Goal: Find specific page/section: Find specific page/section

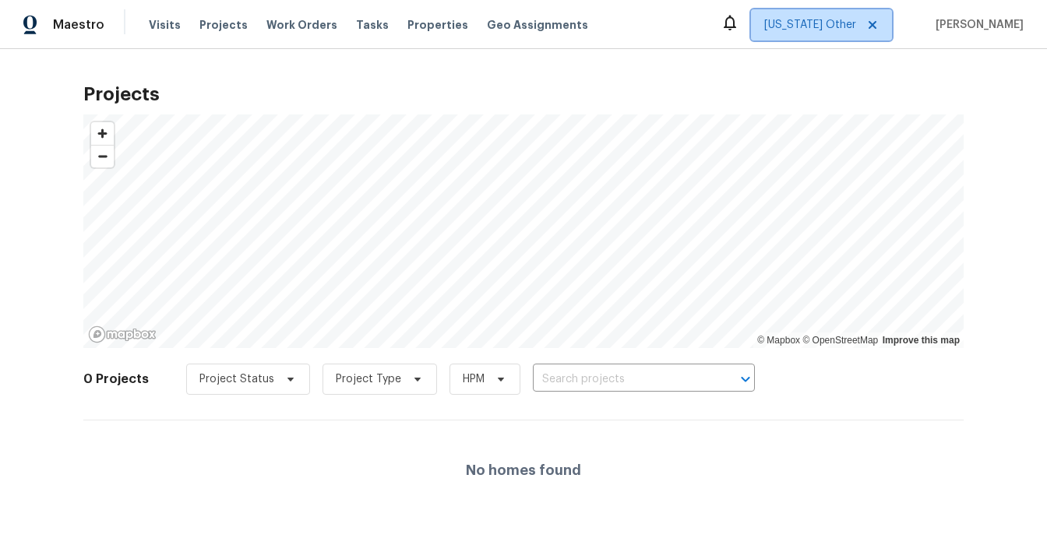
click at [879, 23] on icon at bounding box center [872, 25] width 12 height 12
click at [879, 30] on icon at bounding box center [872, 25] width 12 height 12
click at [833, 24] on span "Alabama Other" at bounding box center [810, 25] width 92 height 16
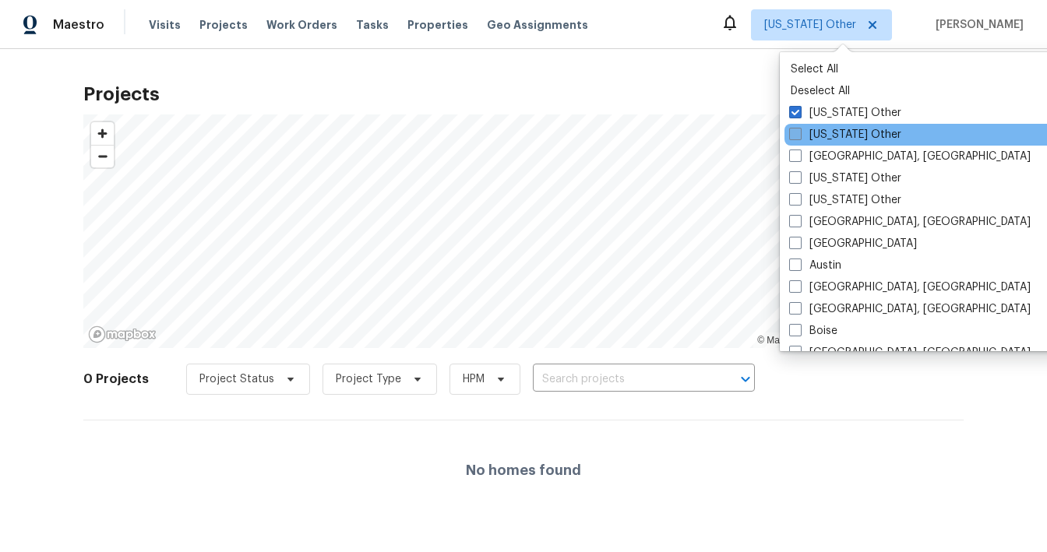
click at [798, 129] on span at bounding box center [795, 134] width 12 height 12
click at [798, 129] on input "Alaska Other" at bounding box center [794, 132] width 10 height 10
checkbox input "true"
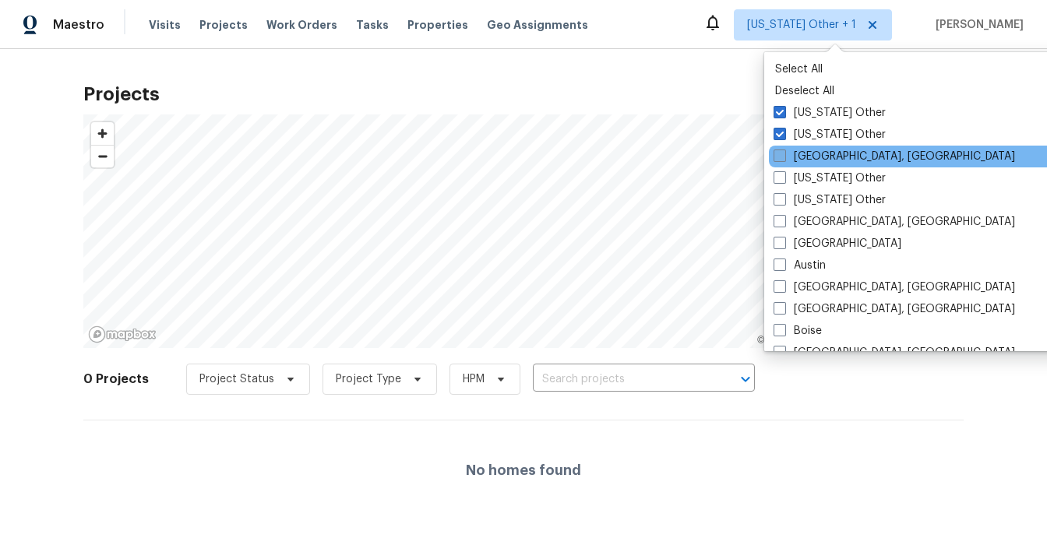
click at [796, 163] on label "Albuquerque, NM" at bounding box center [895, 157] width 242 height 16
click at [784, 159] on input "Albuquerque, NM" at bounding box center [779, 154] width 10 height 10
checkbox input "true"
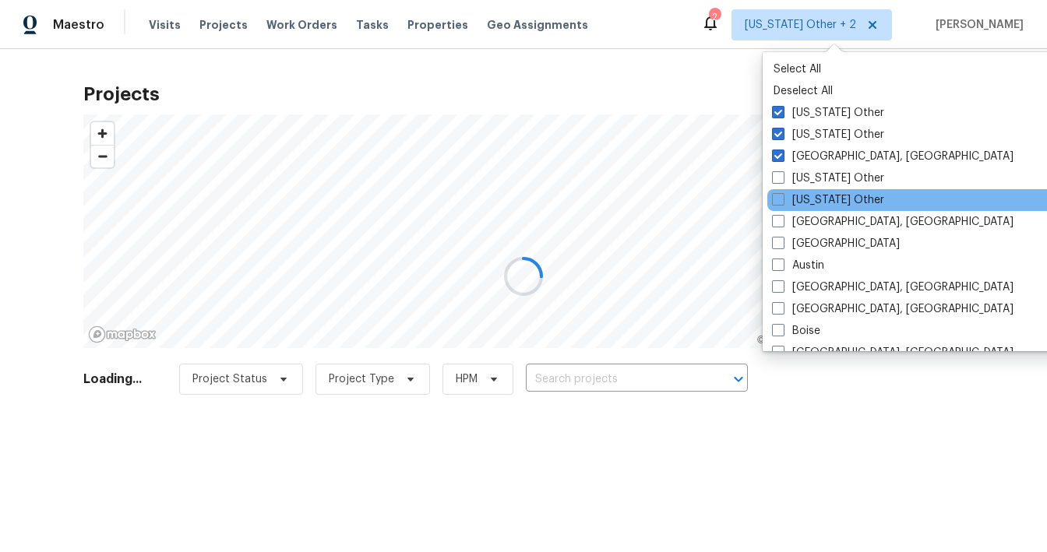
click at [787, 189] on div "Arkansas Other" at bounding box center [924, 200] width 314 height 22
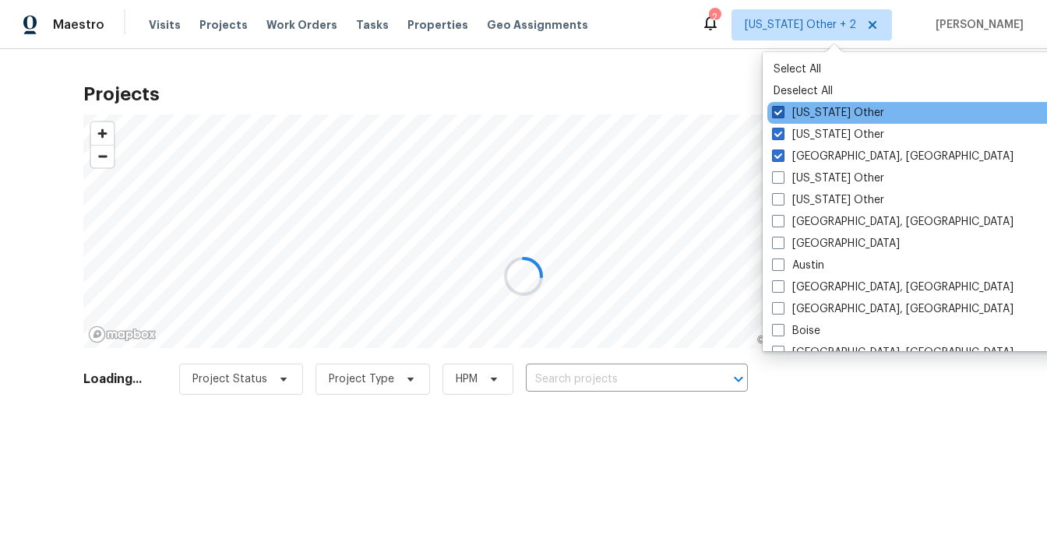
click at [780, 111] on span at bounding box center [778, 112] width 12 height 12
click at [780, 111] on input "Alabama Other" at bounding box center [777, 110] width 10 height 10
checkbox input "false"
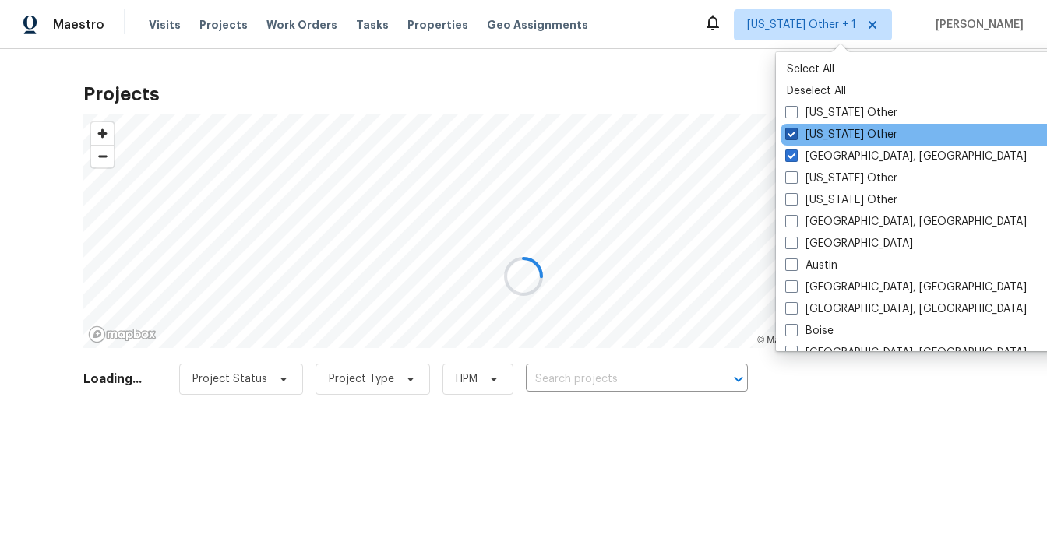
click at [778, 137] on div "Select All Deselect All Alabama Other Alaska Other Albuquerque, NM Arizona Othe…" at bounding box center [937, 201] width 323 height 299
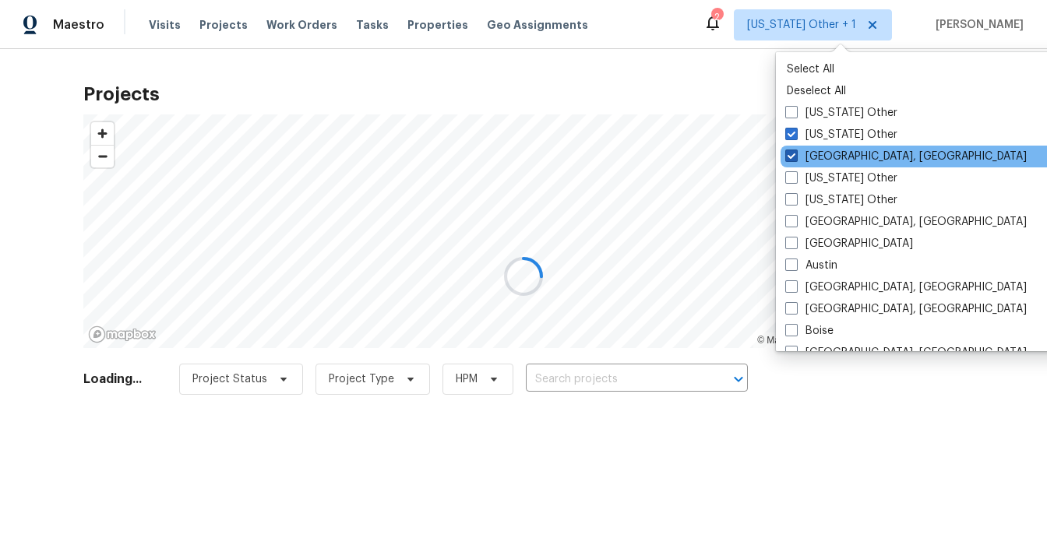
click at [795, 153] on span at bounding box center [791, 156] width 12 height 12
click at [795, 153] on input "Albuquerque, NM" at bounding box center [790, 154] width 10 height 10
checkbox input "false"
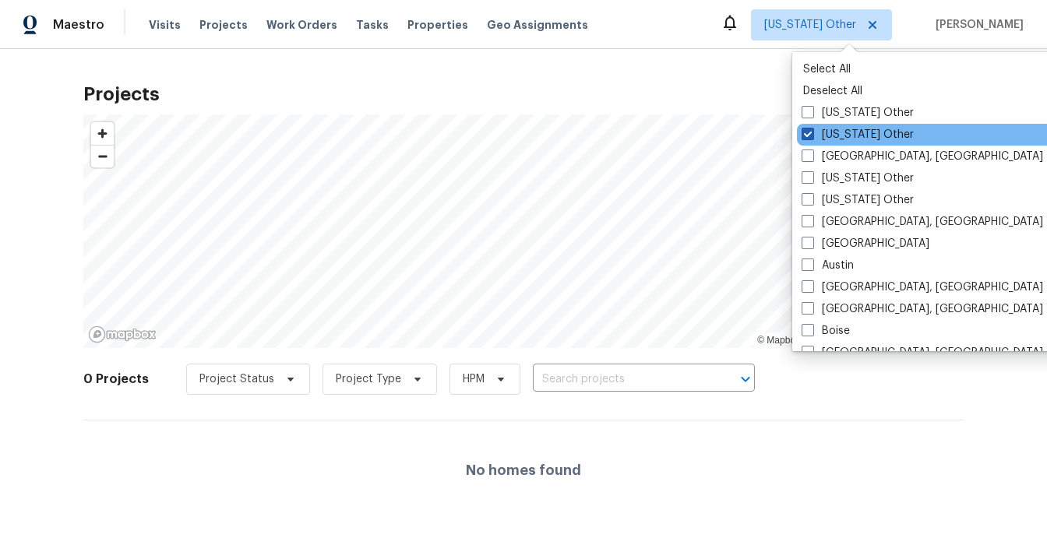
click at [807, 132] on span at bounding box center [808, 134] width 12 height 12
click at [807, 132] on input "Alaska Other" at bounding box center [807, 132] width 10 height 10
checkbox input "false"
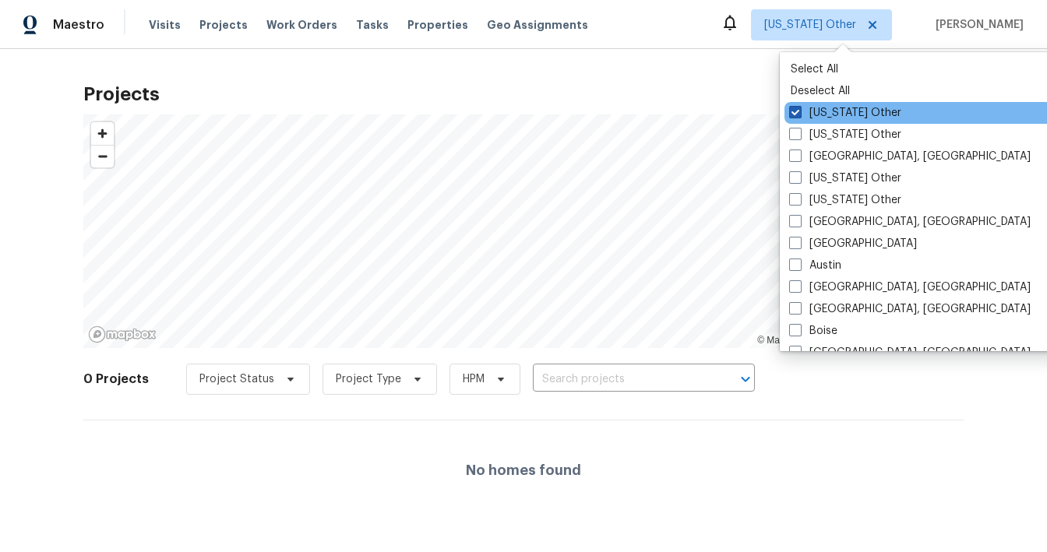
click at [794, 113] on span at bounding box center [795, 112] width 12 height 12
click at [794, 113] on input "Alabama Other" at bounding box center [794, 110] width 10 height 10
checkbox input "true"
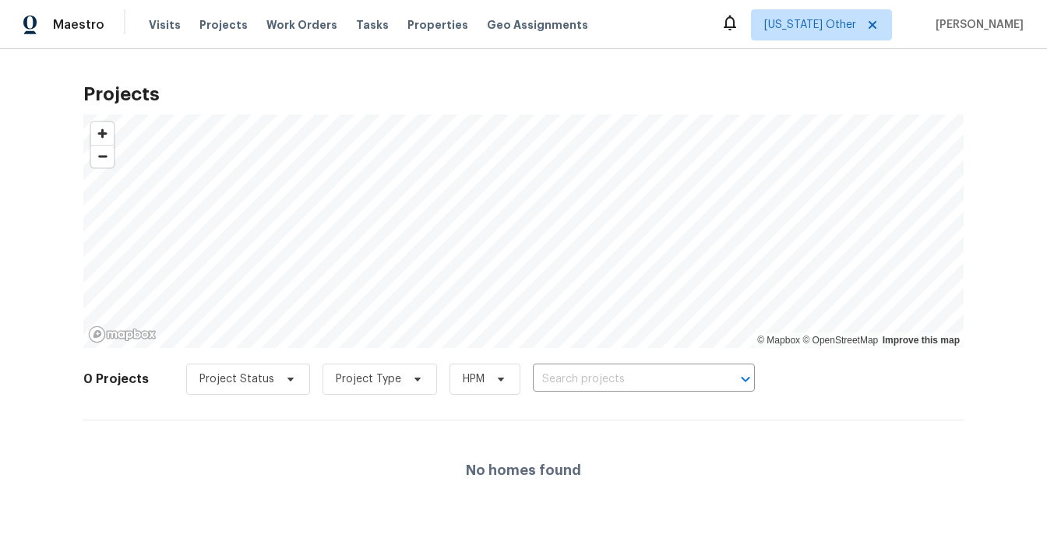
click at [739, 46] on div "Maestro Visits Projects Work Orders Tasks Properties Geo Assignments Alabama Ot…" at bounding box center [523, 24] width 1047 height 49
click at [799, 24] on span "Alabama Other" at bounding box center [810, 25] width 92 height 16
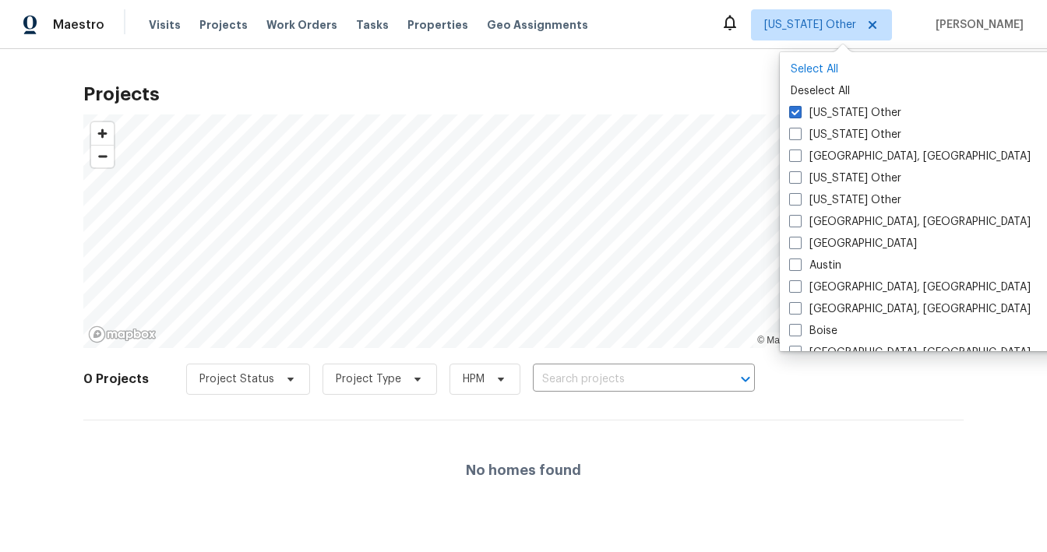
click at [802, 64] on p "Select All" at bounding box center [941, 70] width 301 height 16
checkbox input "true"
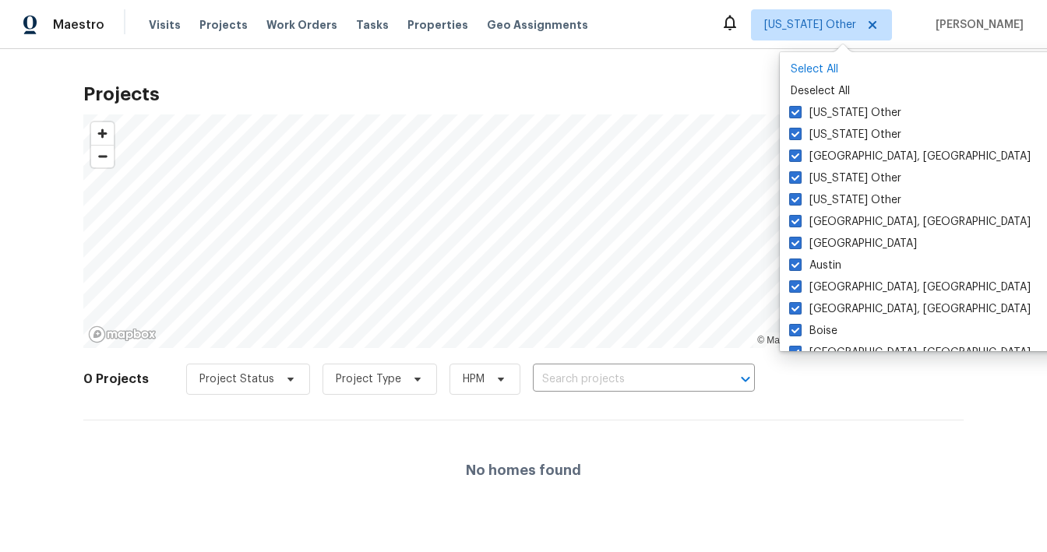
checkbox input "true"
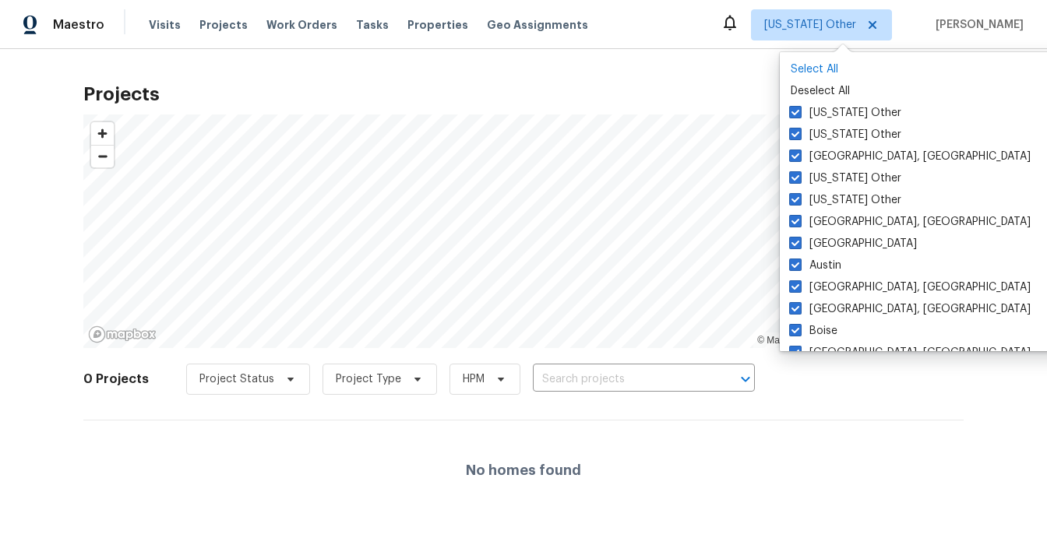
checkbox input "true"
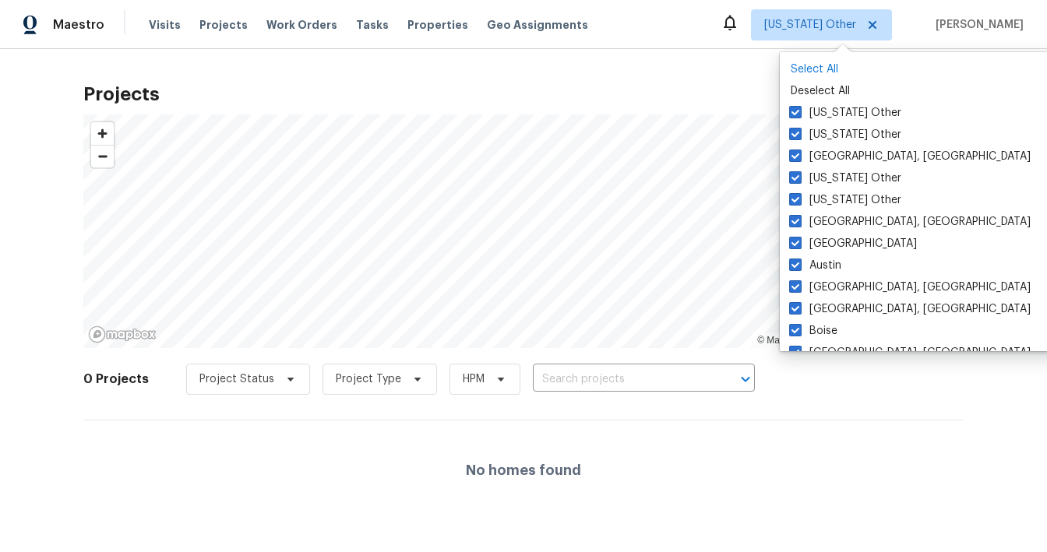
checkbox input "true"
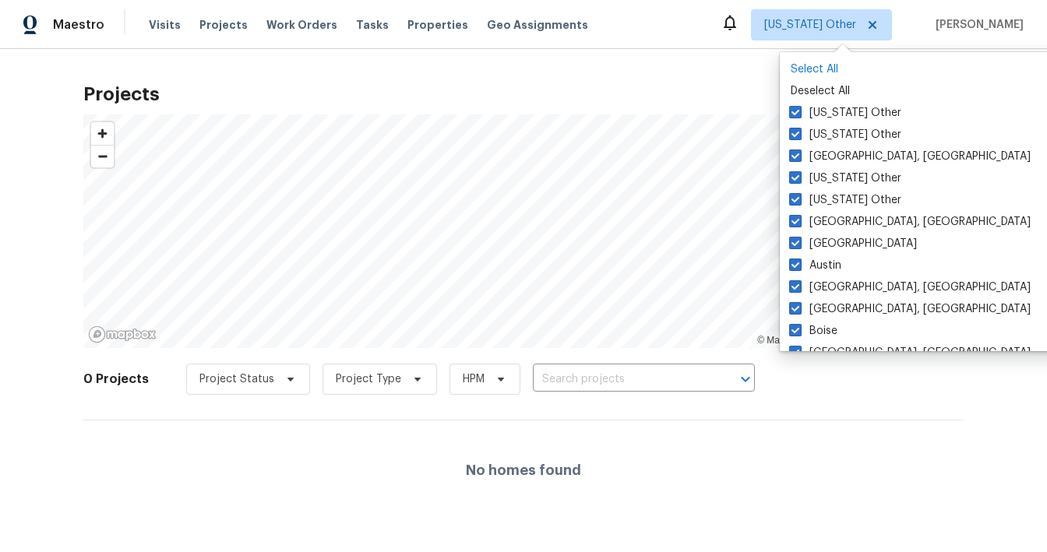
checkbox input "true"
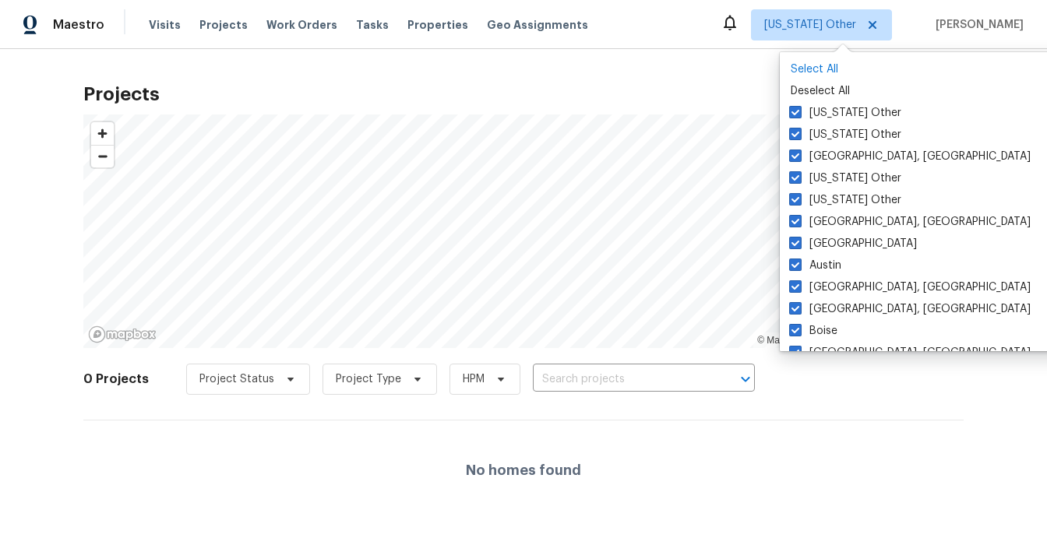
checkbox input "true"
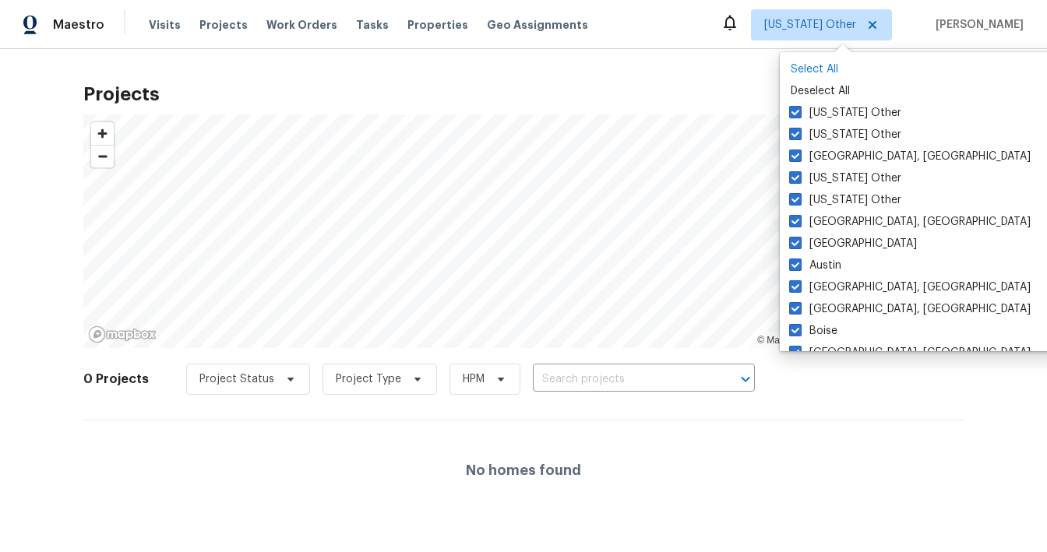
checkbox input "true"
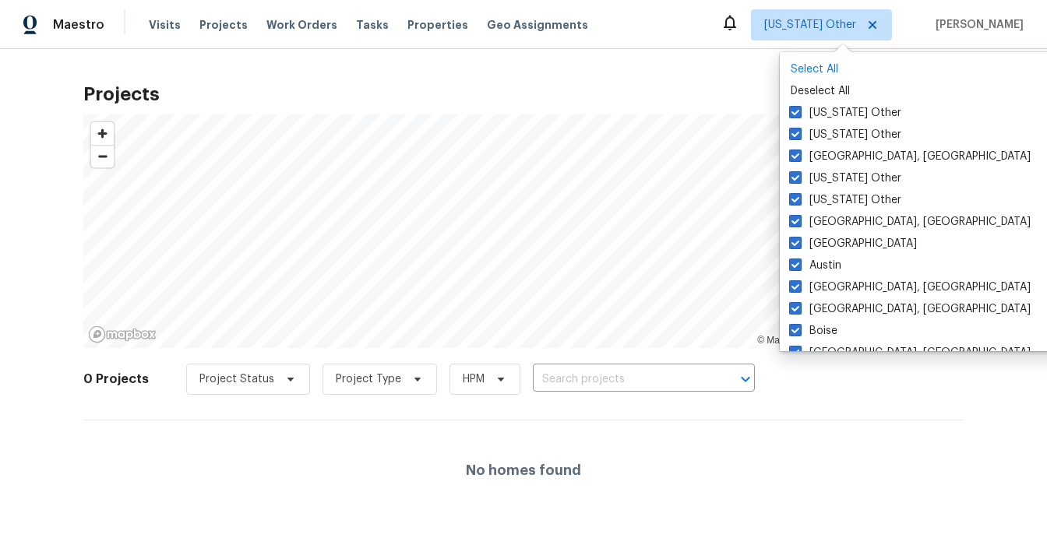
checkbox input "true"
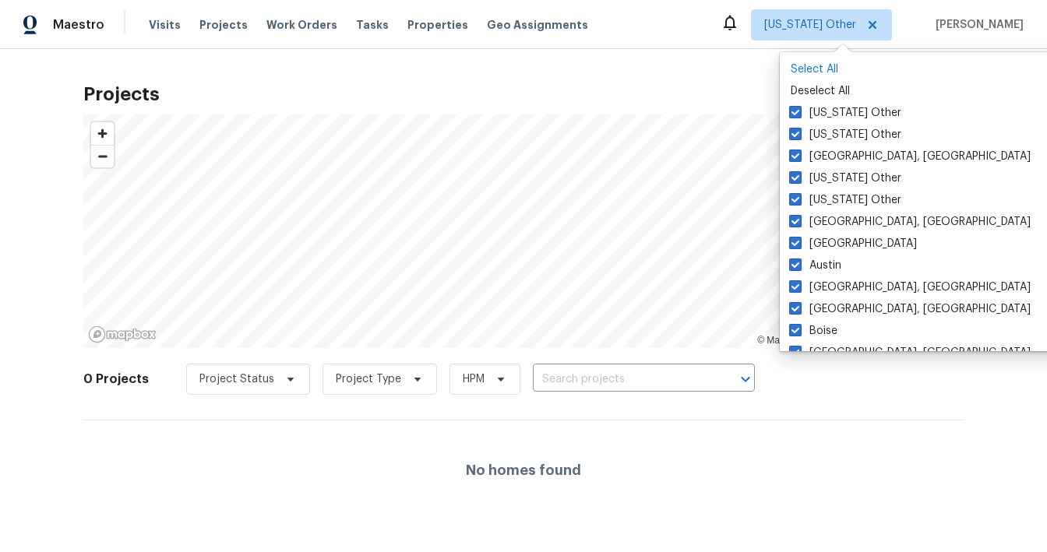
checkbox input "true"
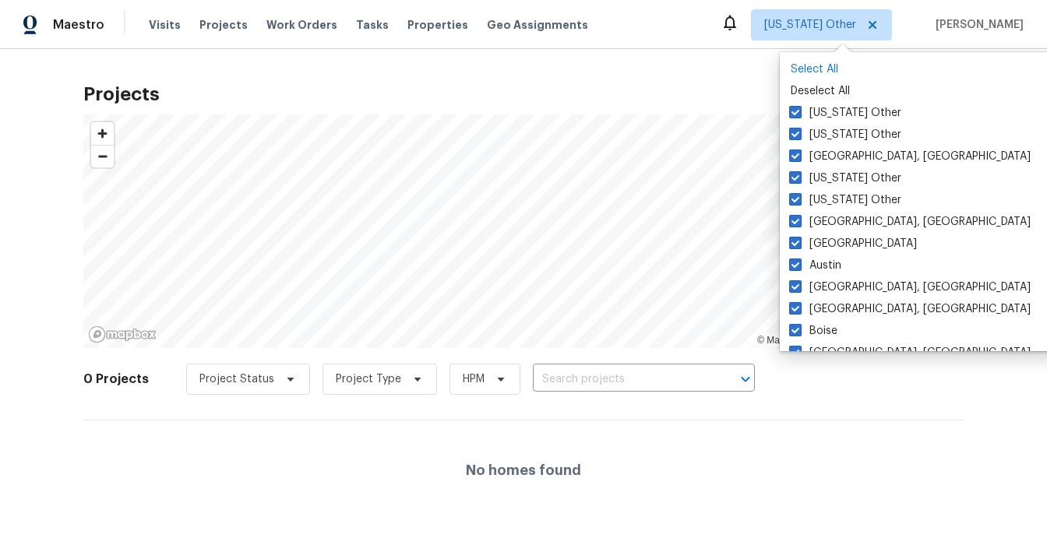
checkbox input "true"
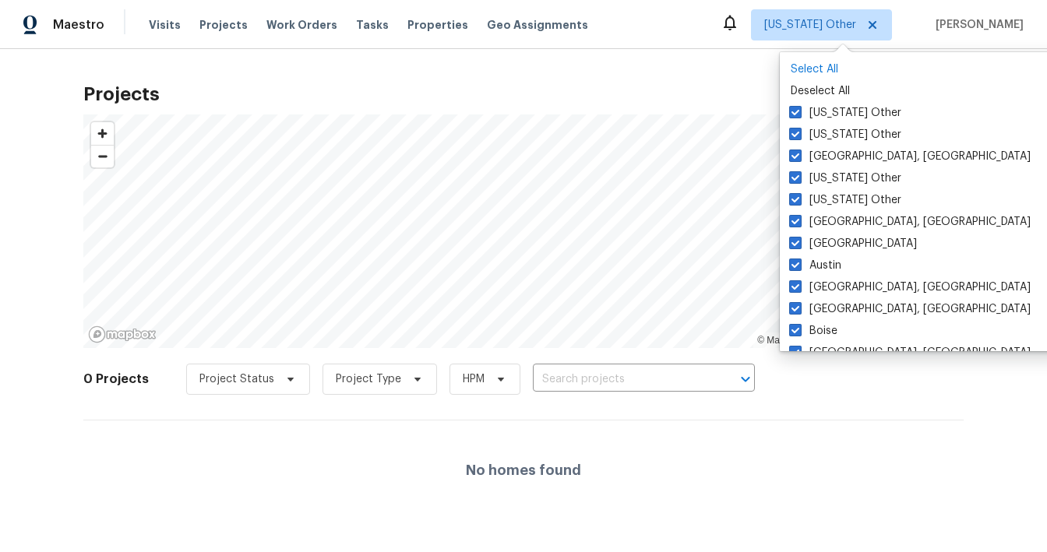
checkbox input "true"
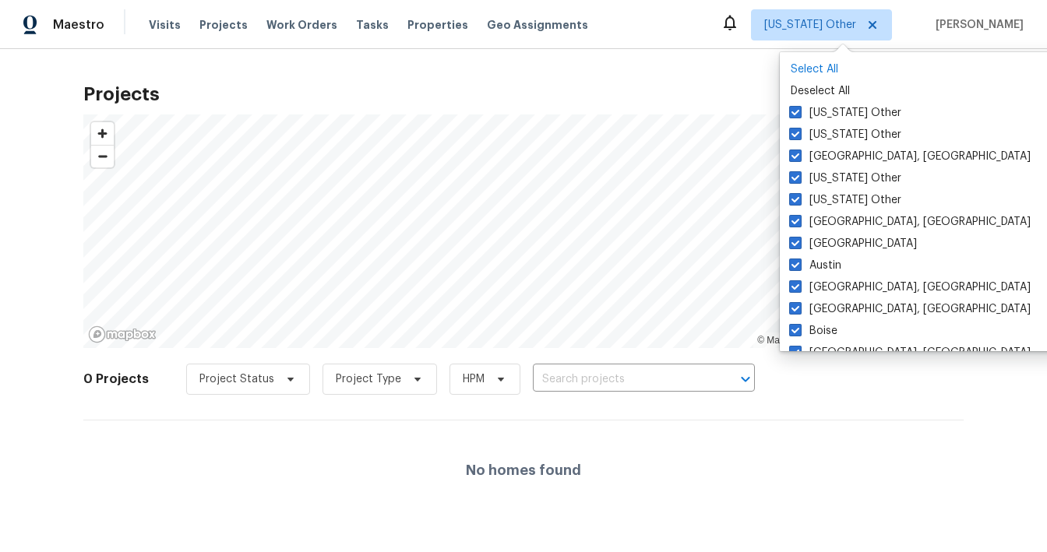
checkbox input "true"
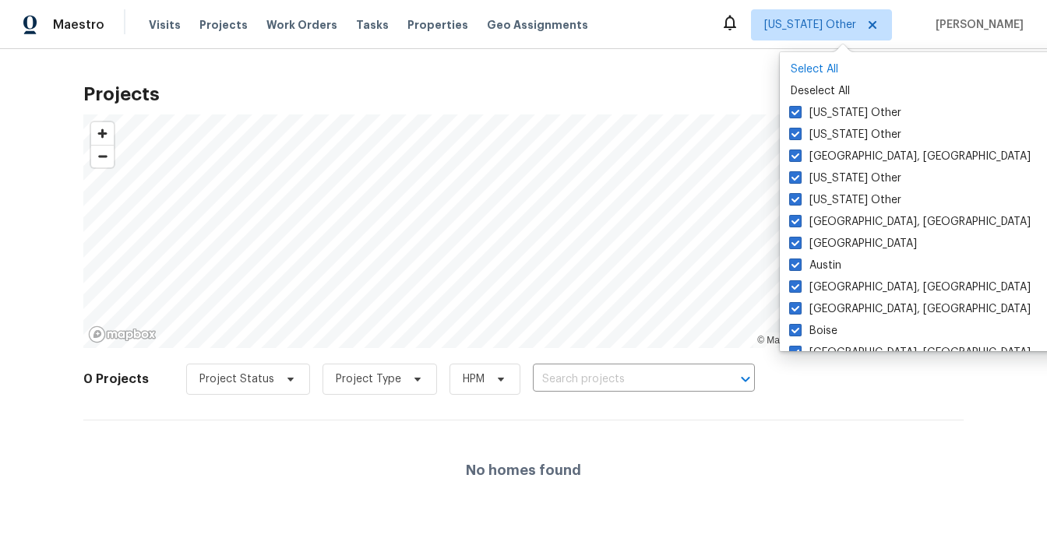
checkbox input "true"
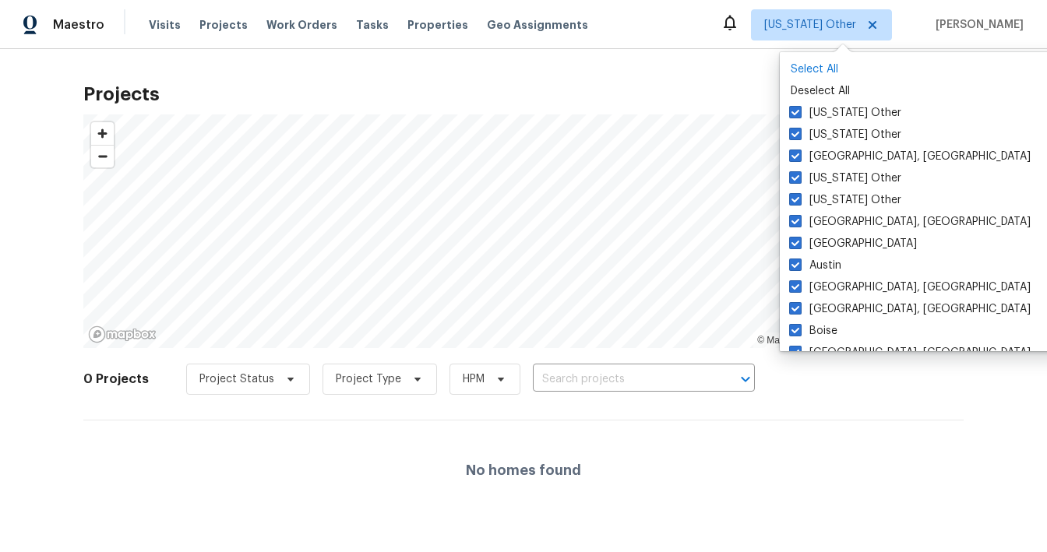
checkbox input "true"
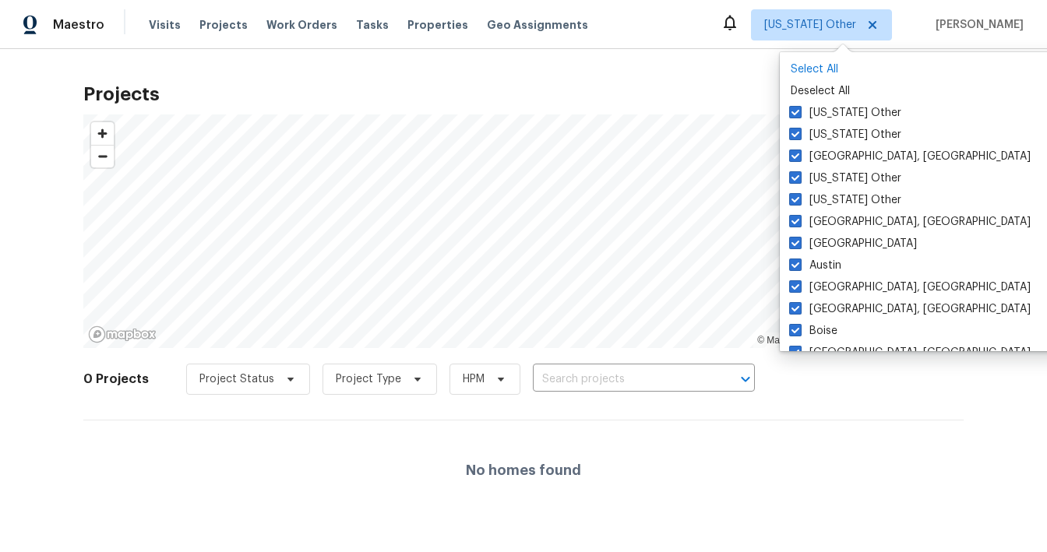
checkbox input "true"
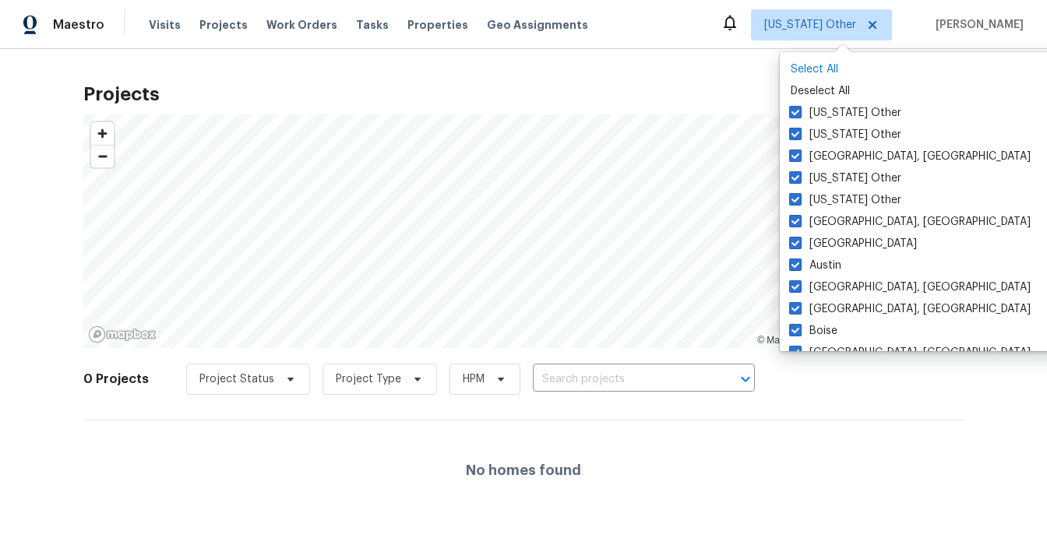
checkbox input "true"
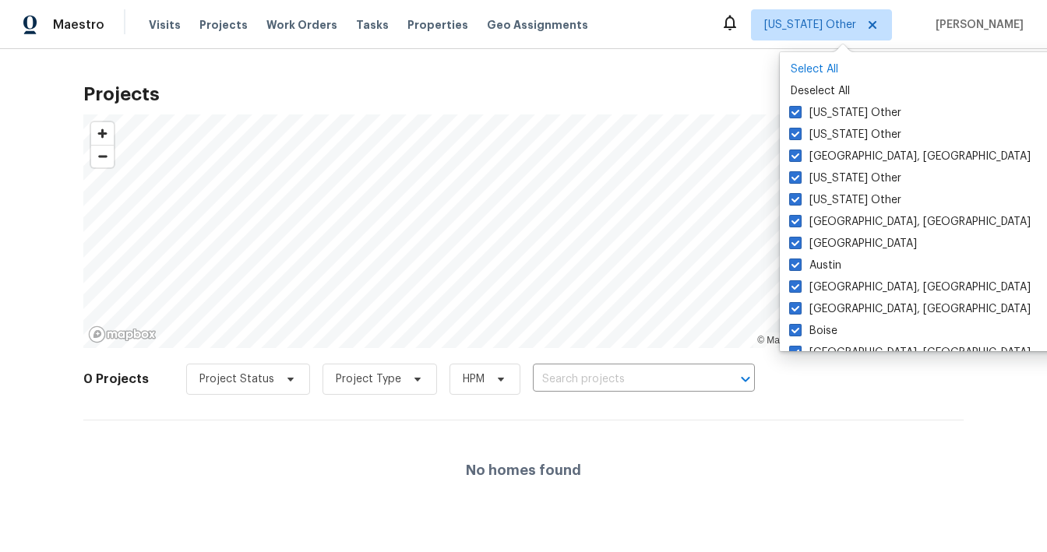
checkbox input "true"
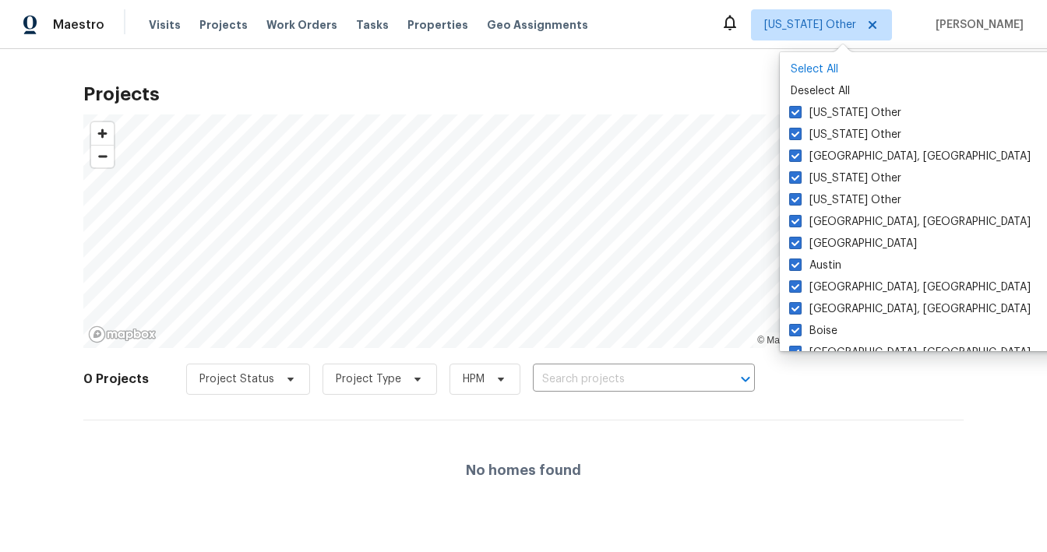
checkbox input "true"
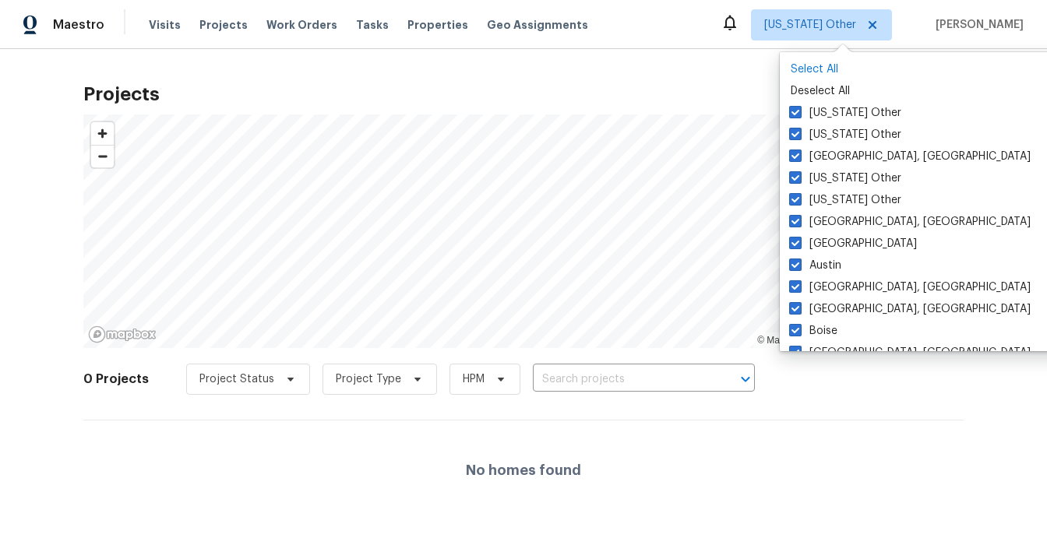
checkbox input "true"
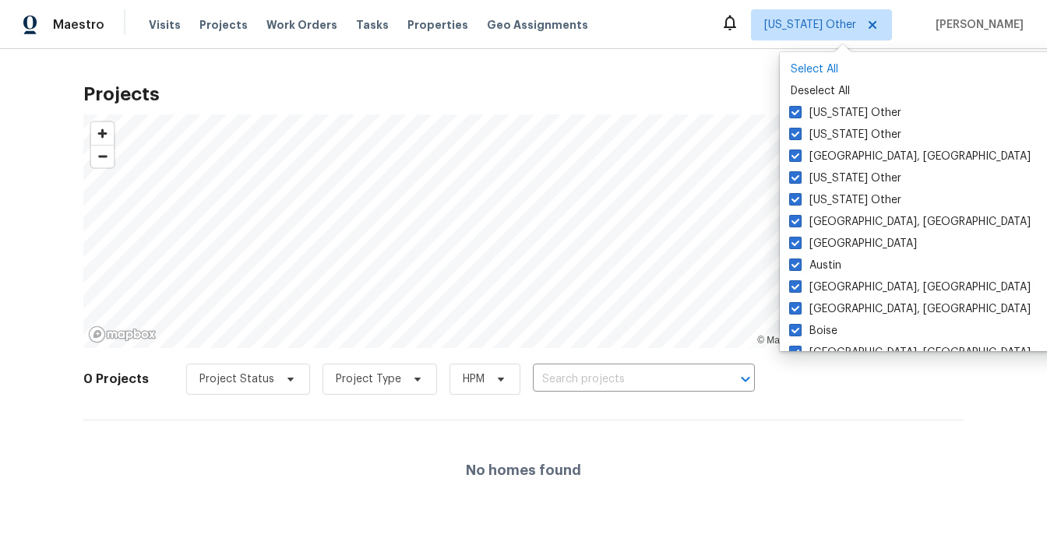
checkbox input "true"
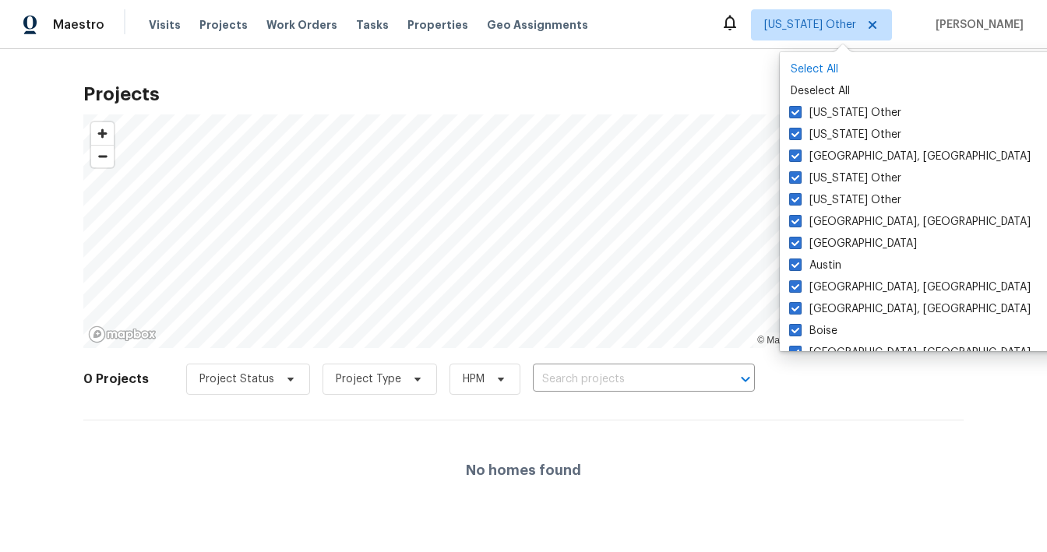
checkbox input "true"
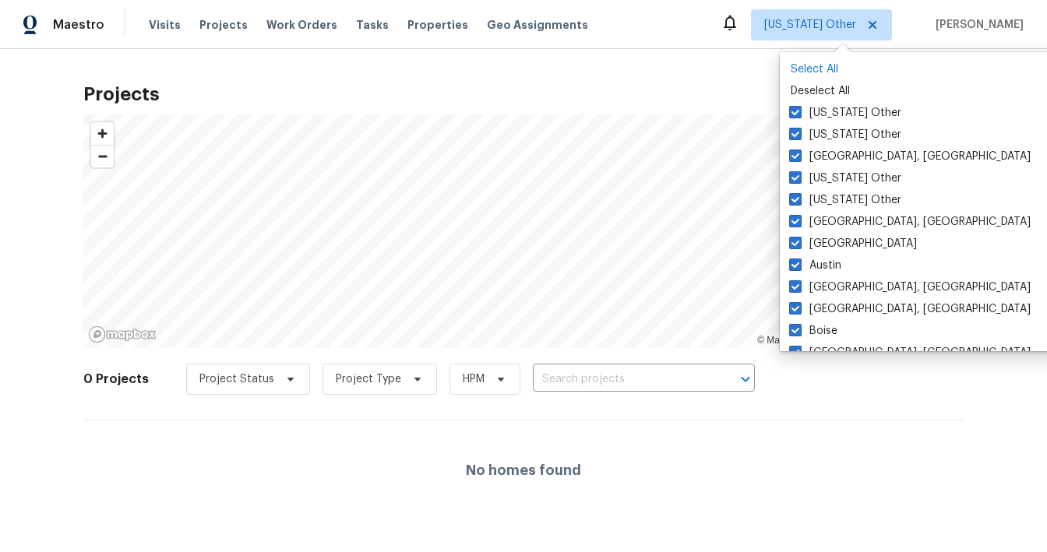
checkbox input "true"
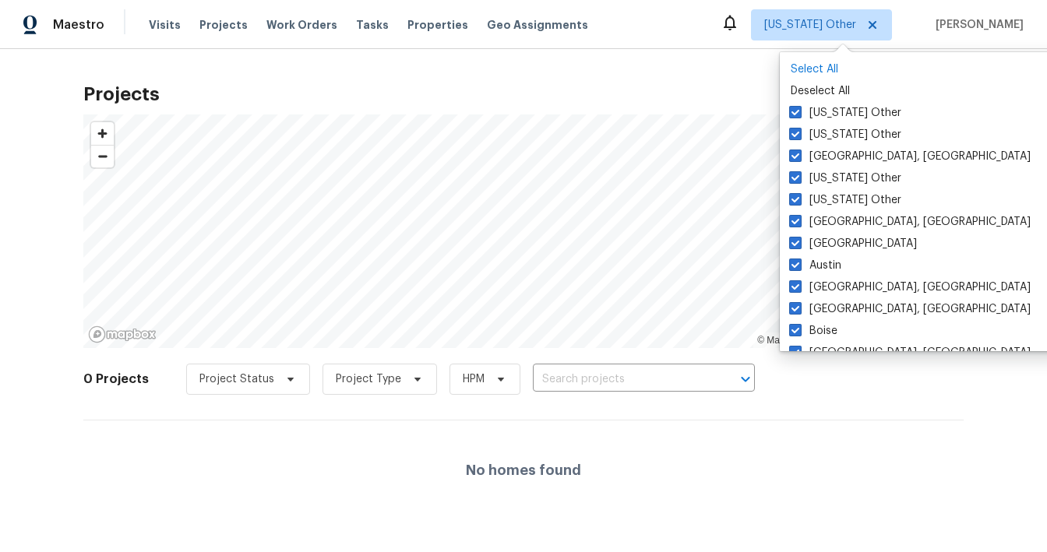
checkbox input "true"
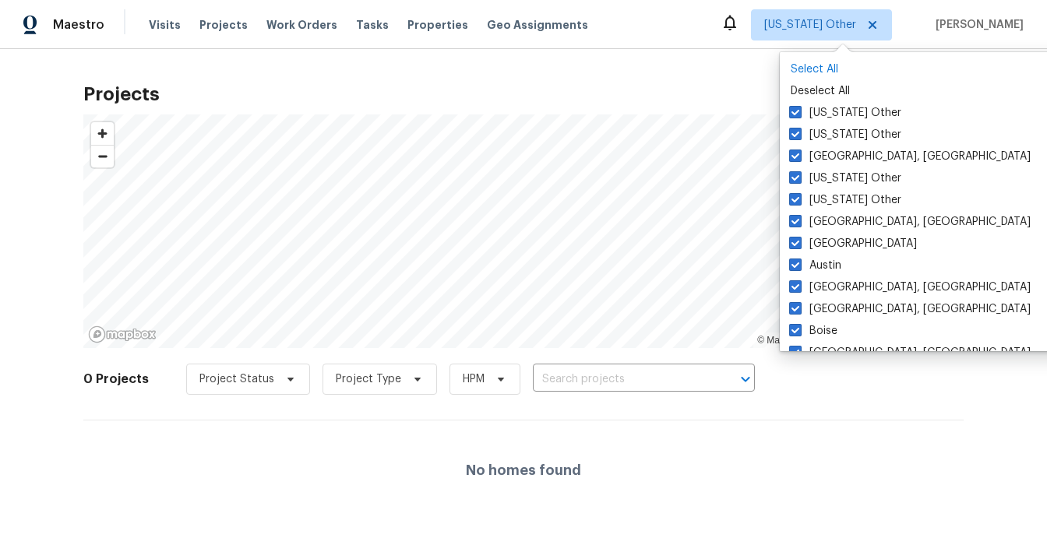
checkbox input "true"
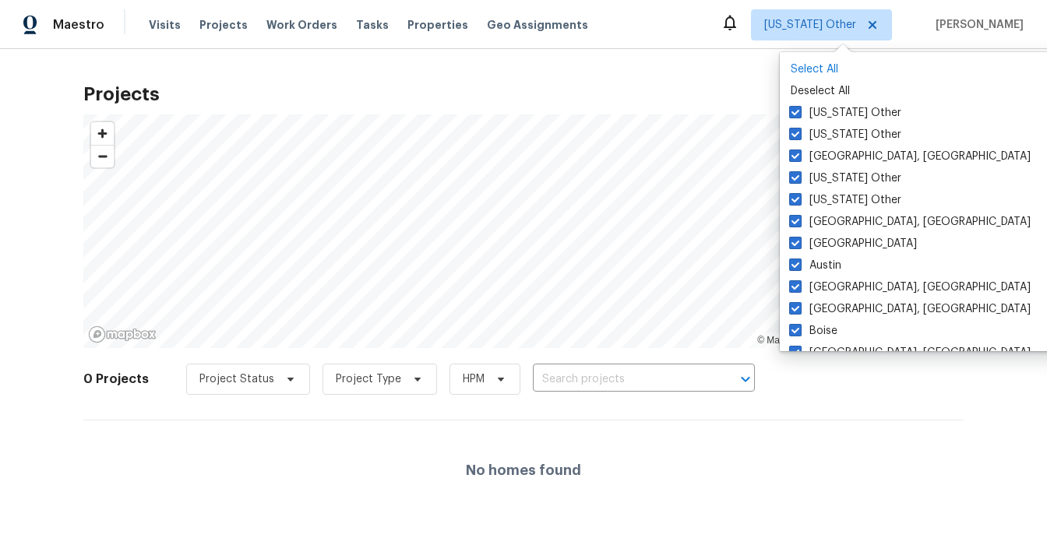
checkbox input "true"
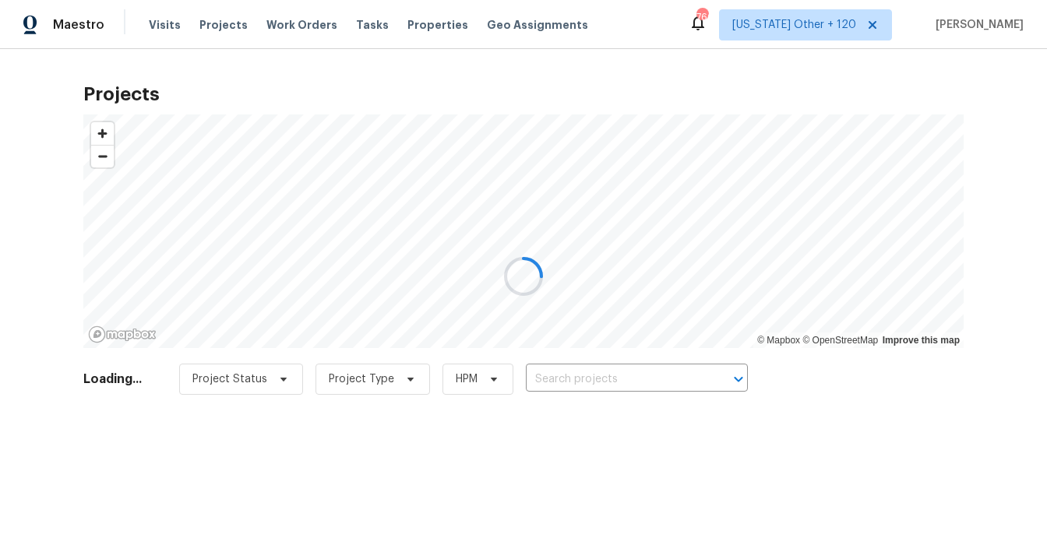
click at [566, 75] on div at bounding box center [523, 276] width 1047 height 552
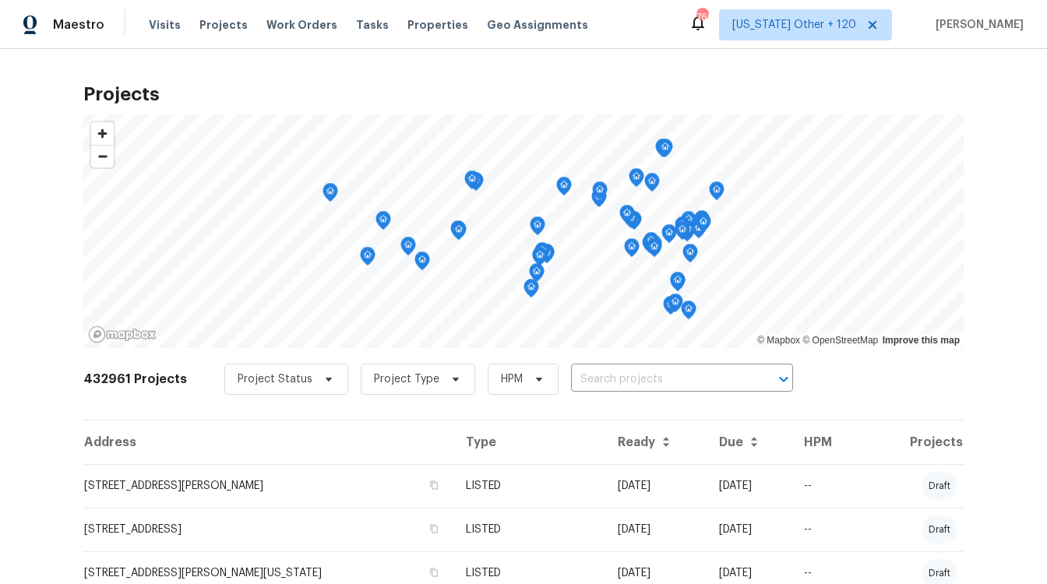
click at [674, 65] on div "Projects © Mapbox © OpenStreetMap Improve this map 432961 Projects Project Stat…" at bounding box center [523, 316] width 1047 height 535
